Goal: Navigation & Orientation: Find specific page/section

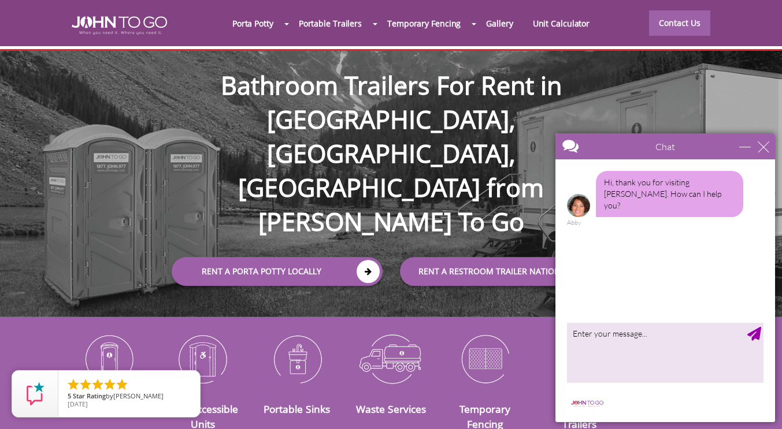
scroll to position [29, 0]
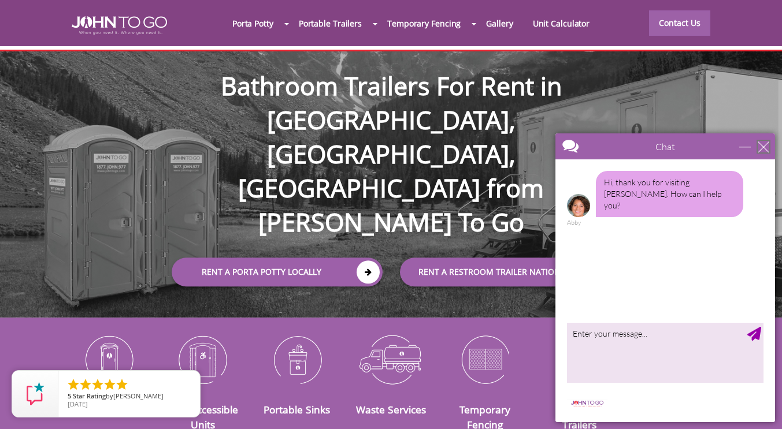
click at [761, 145] on div "close" at bounding box center [763, 147] width 12 height 12
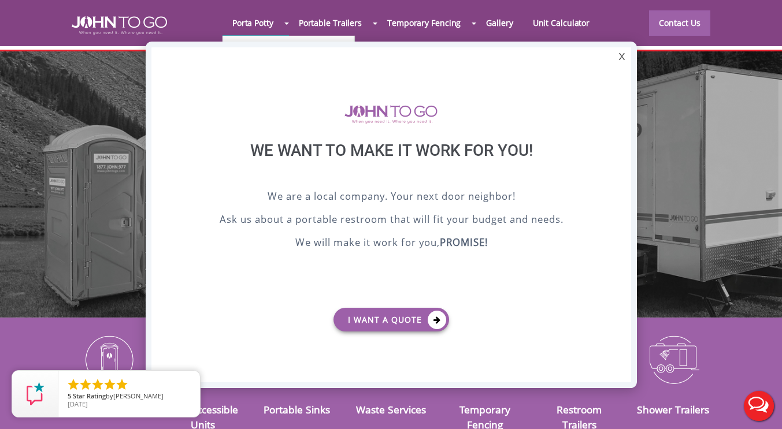
scroll to position [0, 0]
click at [619, 61] on div "X" at bounding box center [621, 57] width 18 height 20
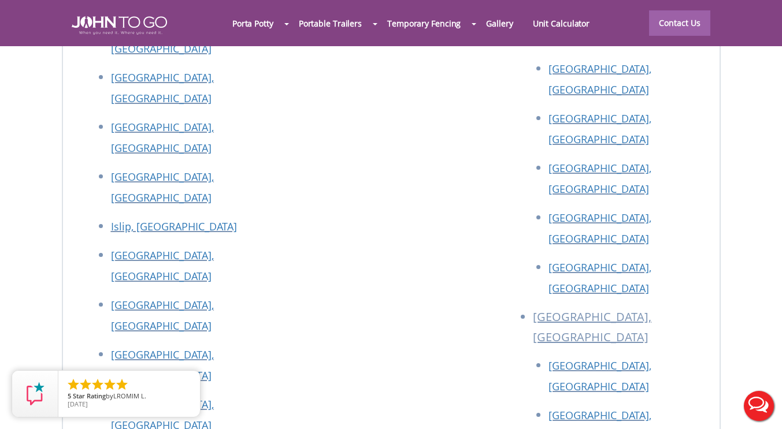
scroll to position [5092, 0]
